Goal: Entertainment & Leisure: Consume media (video, audio)

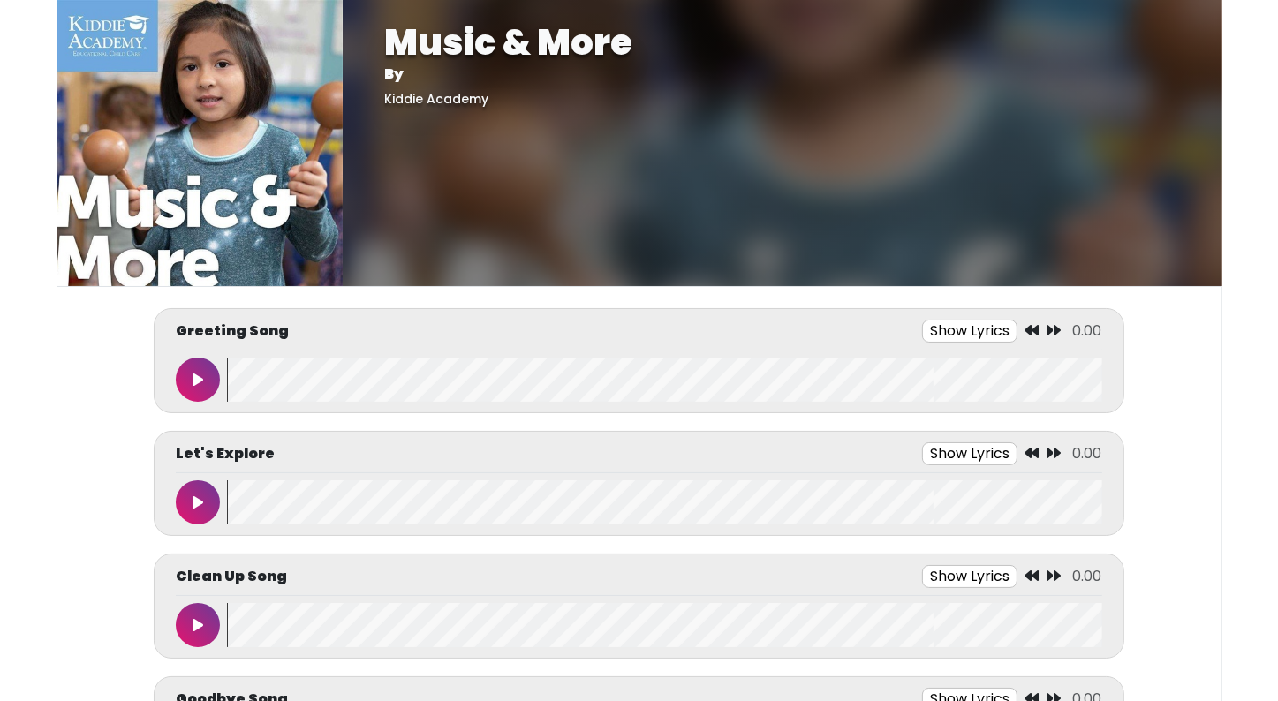
click at [195, 381] on icon at bounding box center [198, 380] width 11 height 14
click at [195, 381] on icon at bounding box center [197, 380] width 9 height 14
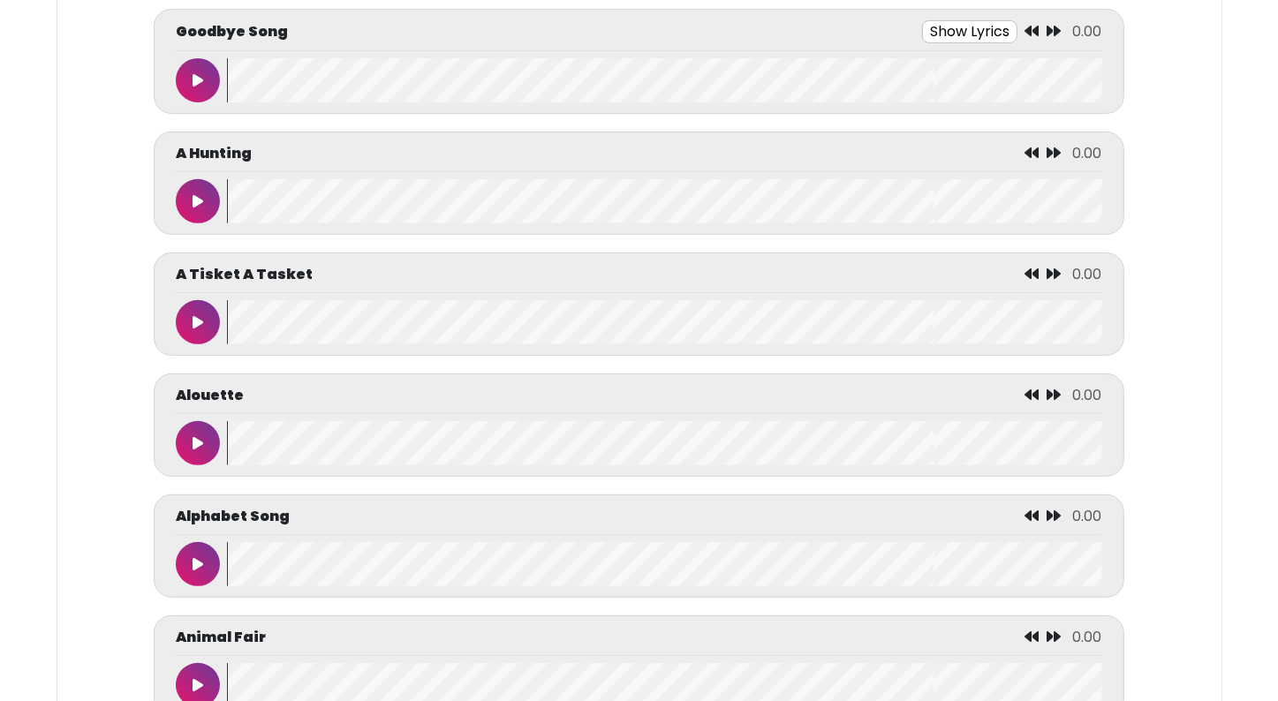
scroll to position [707, 0]
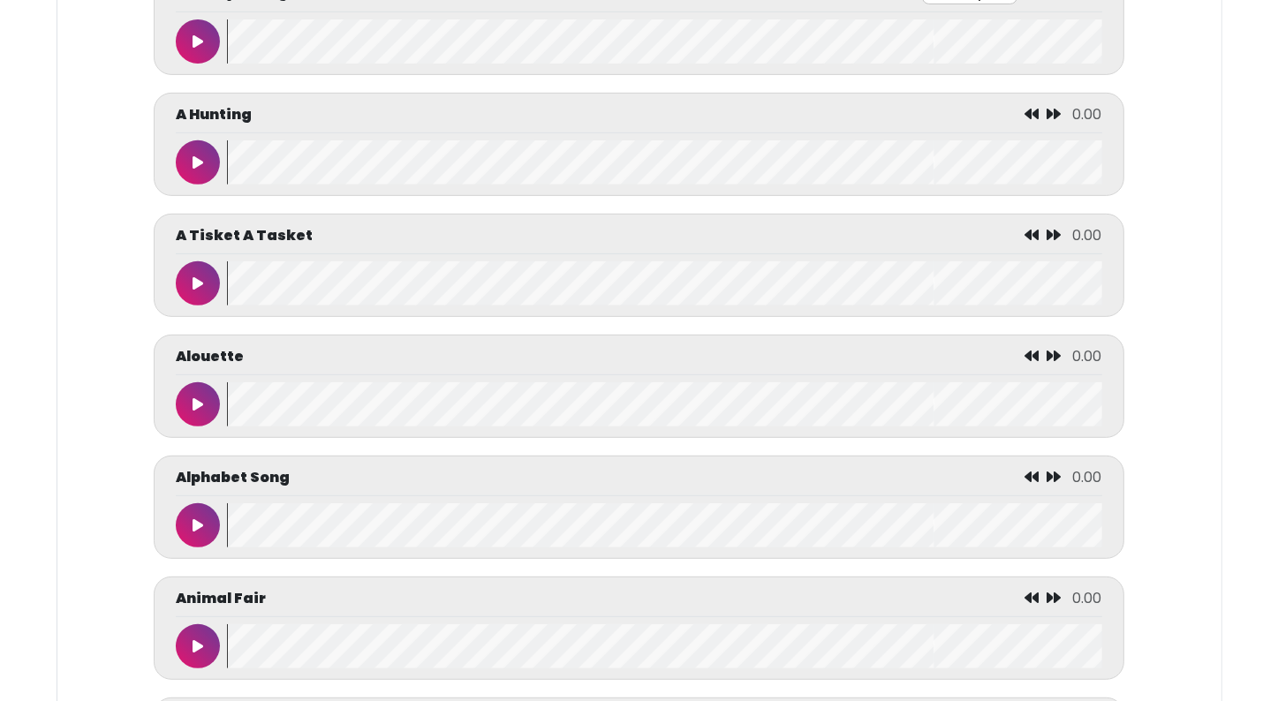
click at [208, 528] on button at bounding box center [198, 525] width 44 height 44
click at [198, 528] on icon at bounding box center [197, 526] width 9 height 14
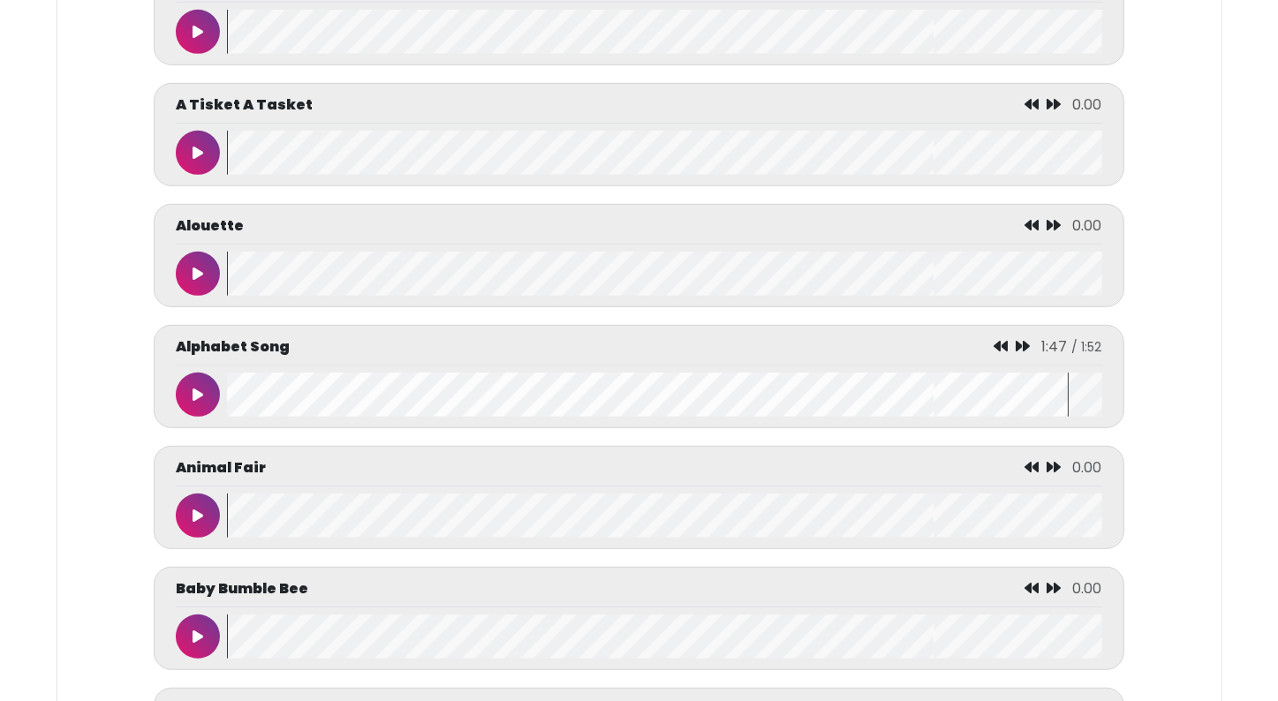
scroll to position [827, 0]
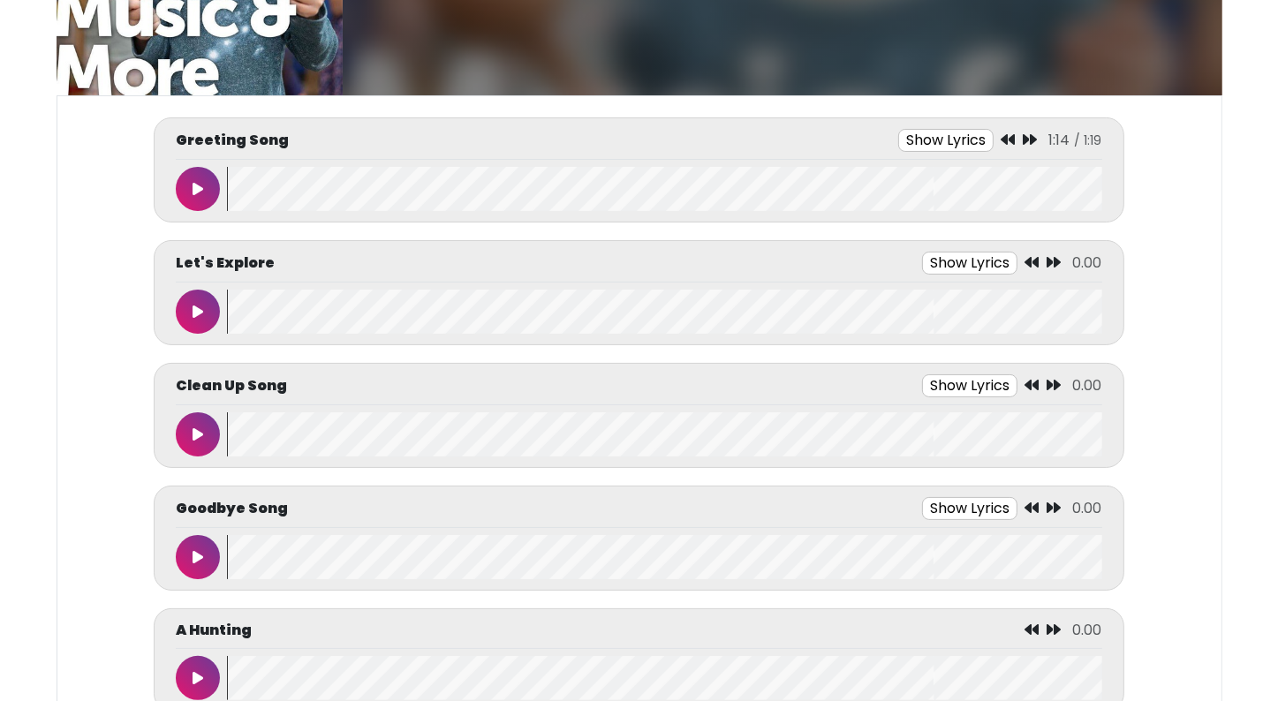
scroll to position [261, 0]
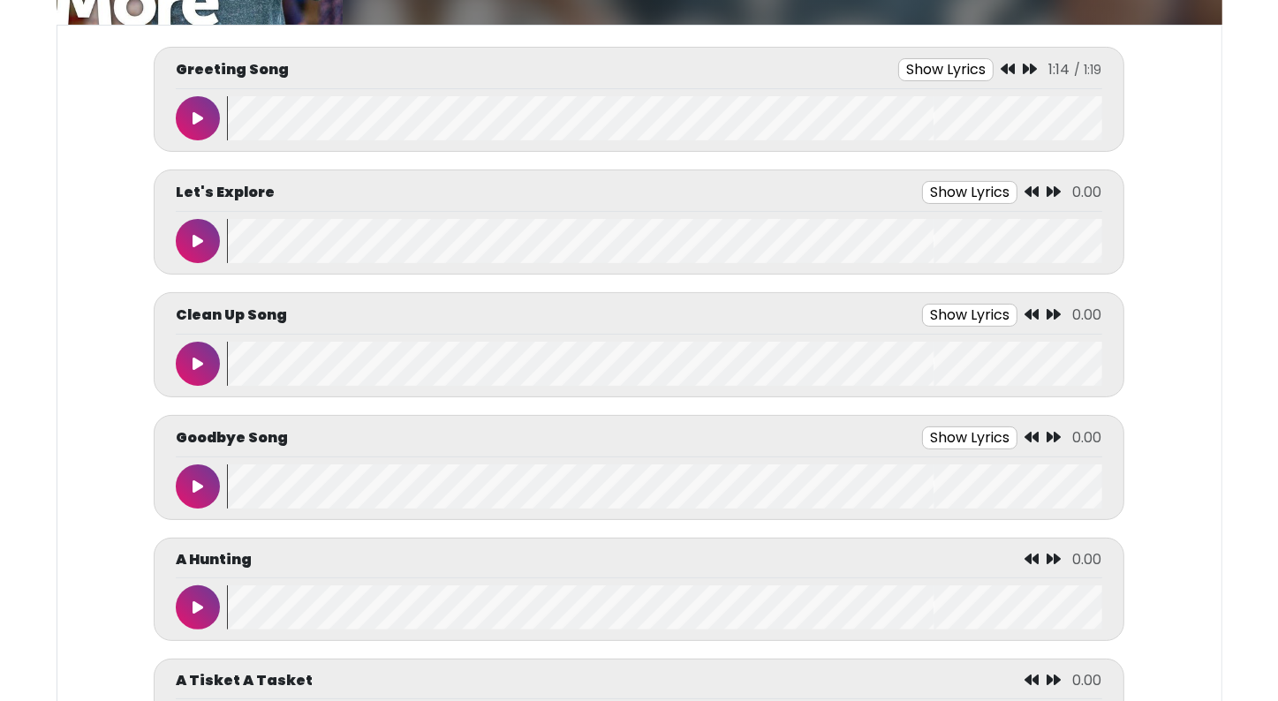
click at [208, 476] on button at bounding box center [198, 487] width 44 height 44
